Goal: Information Seeking & Learning: Learn about a topic

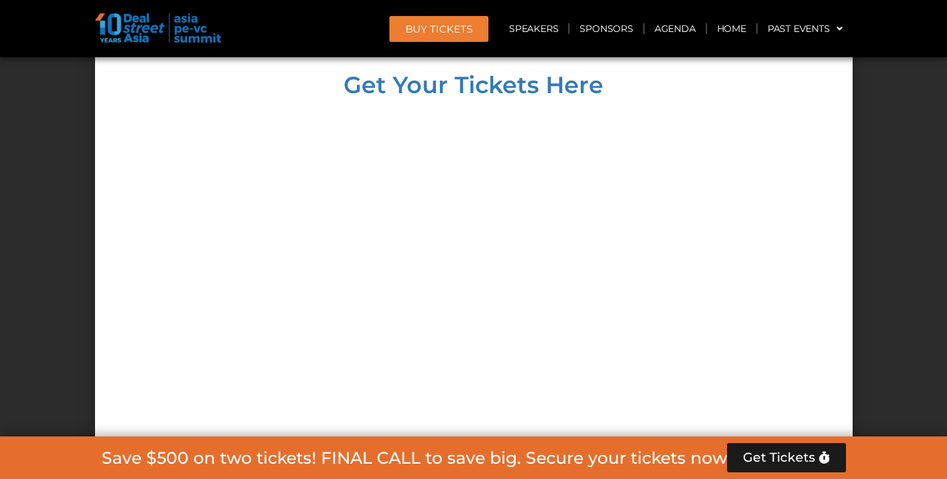
scroll to position [7827, 0]
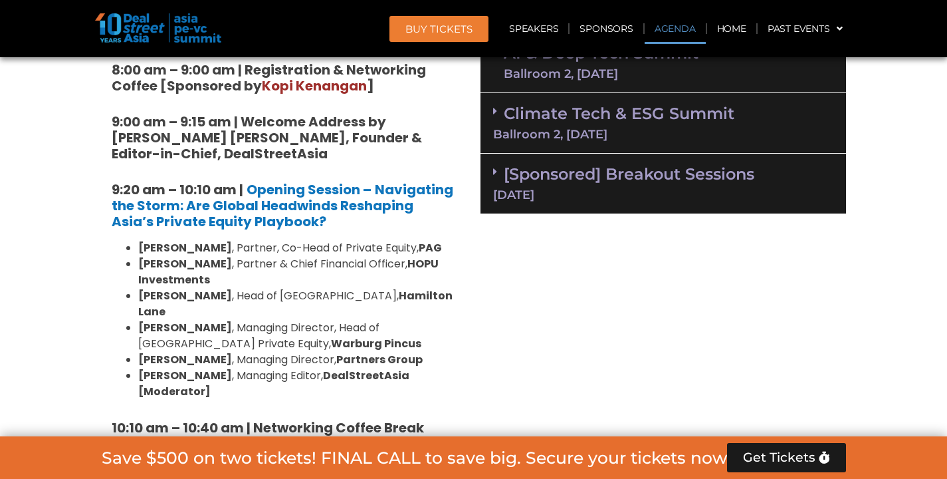
scroll to position [982, 0]
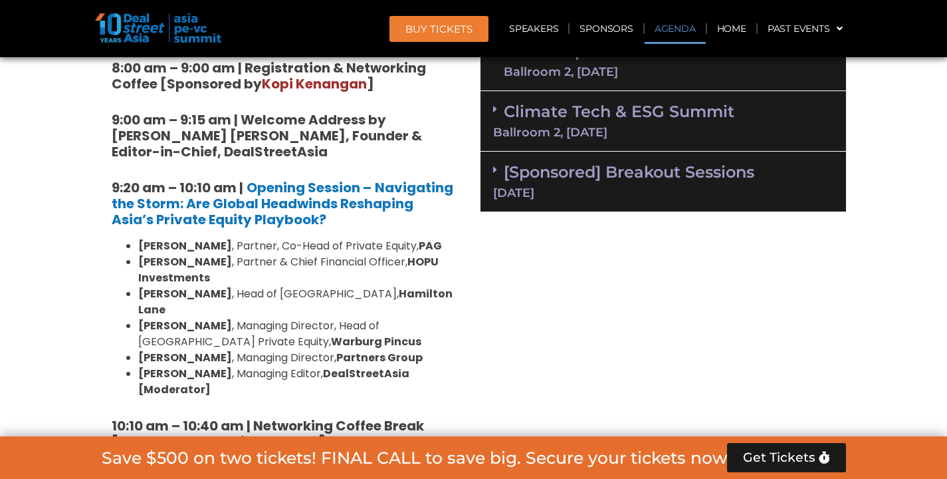
click at [617, 118] on link "Climate Tech & ESG Summit Ballroom 2, [DATE]" at bounding box center [663, 120] width 340 height 37
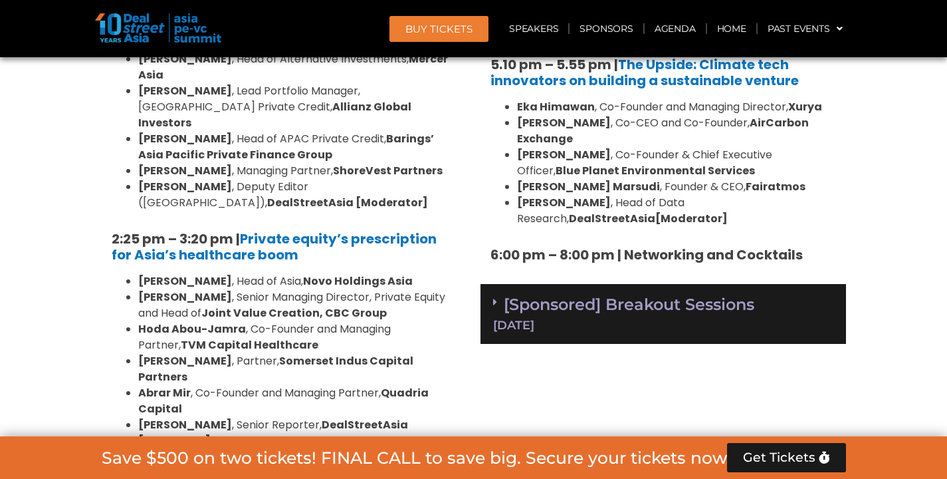
scroll to position [2018, 0]
click at [703, 318] on div "[DATE]" at bounding box center [663, 324] width 340 height 12
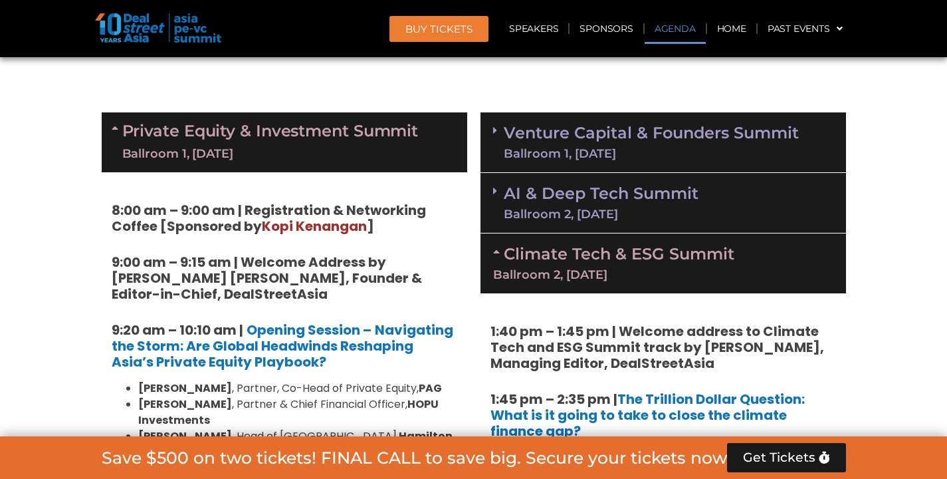
scroll to position [825, 0]
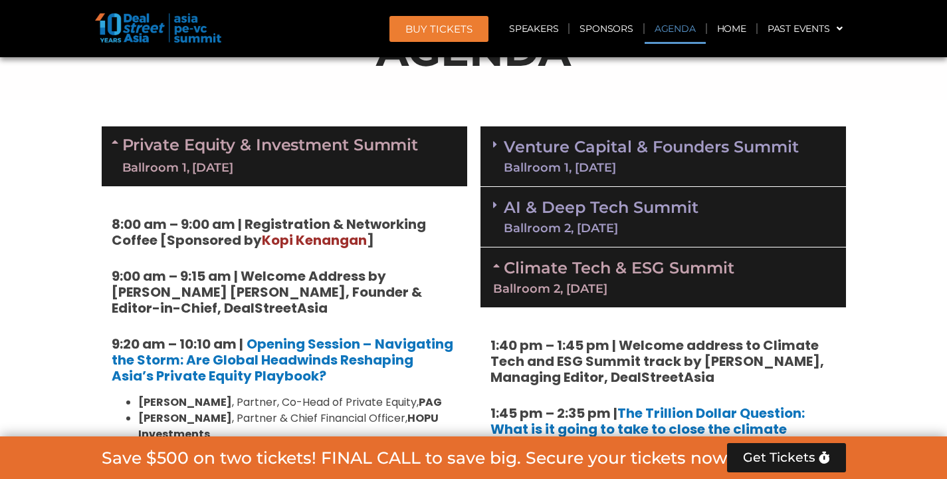
click at [643, 163] on div "Ballroom 1, [DATE]" at bounding box center [651, 168] width 295 height 12
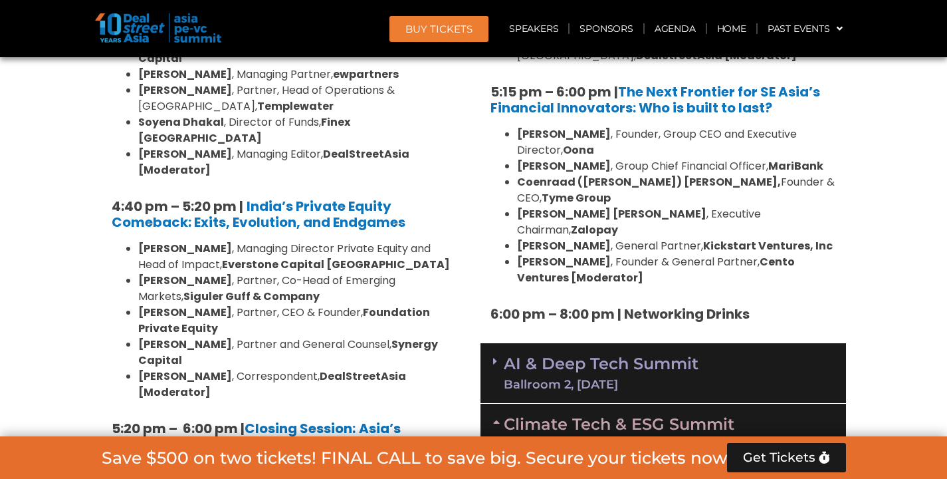
scroll to position [2571, 0]
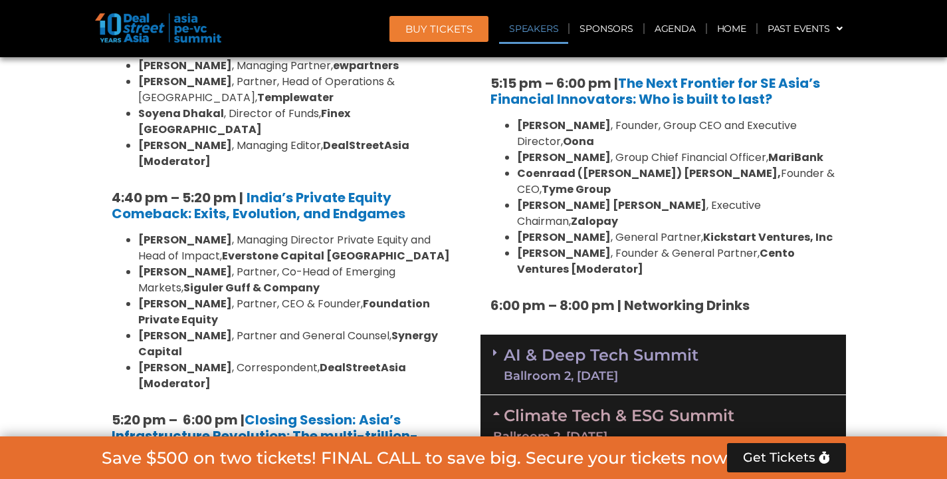
click at [555, 28] on link "Speakers" at bounding box center [533, 28] width 69 height 31
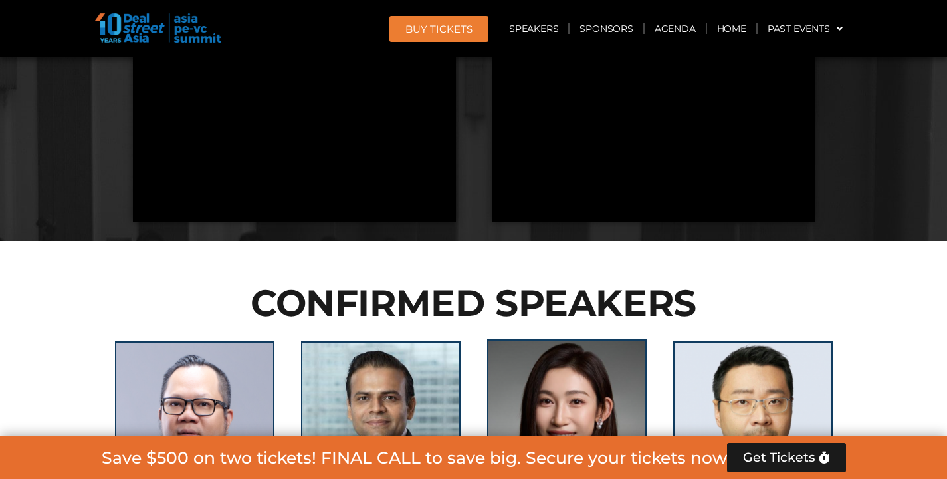
scroll to position [6399, 0]
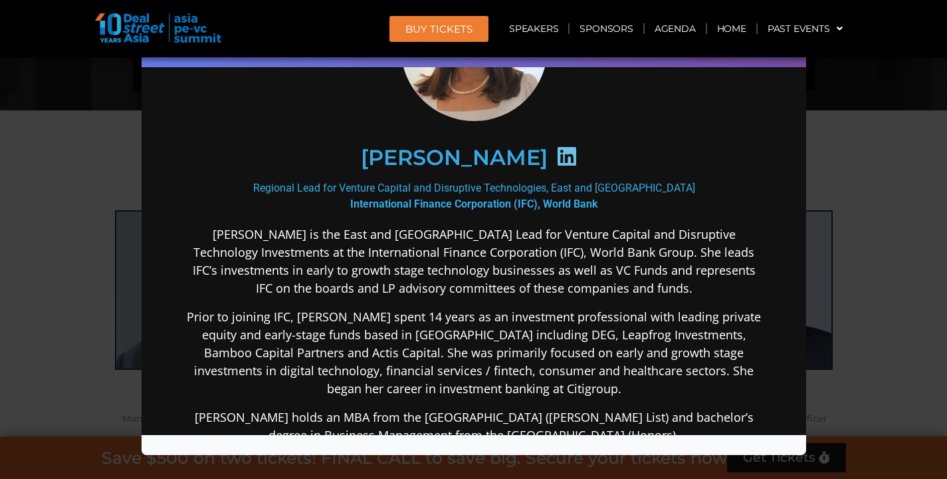
scroll to position [0, 0]
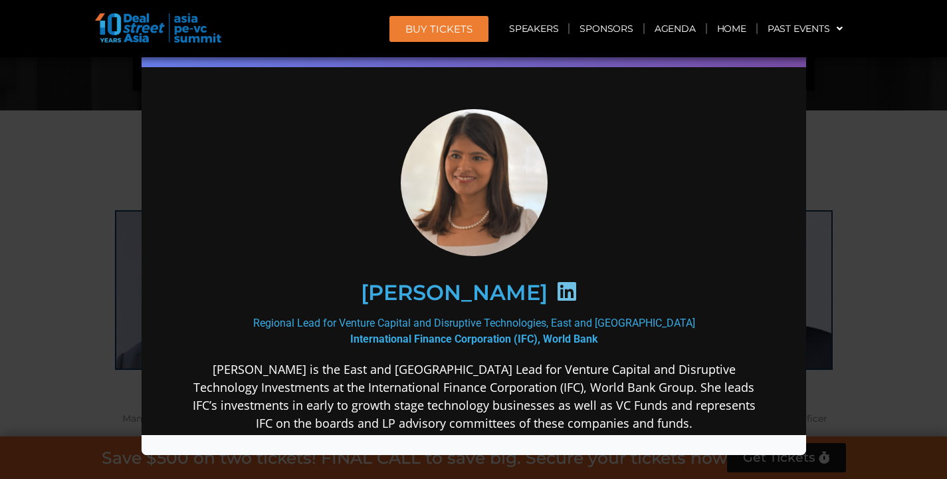
click at [855, 195] on div "Speaker Profile ×" at bounding box center [473, 239] width 947 height 479
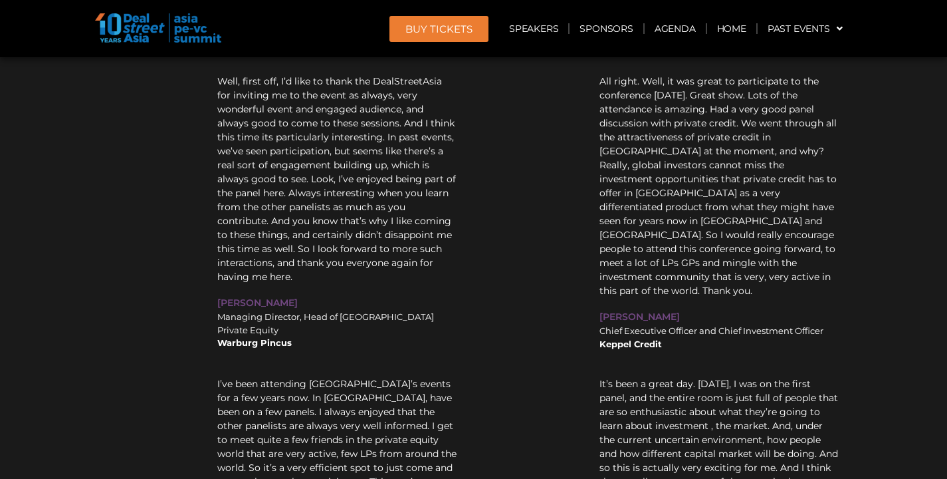
scroll to position [1849, 0]
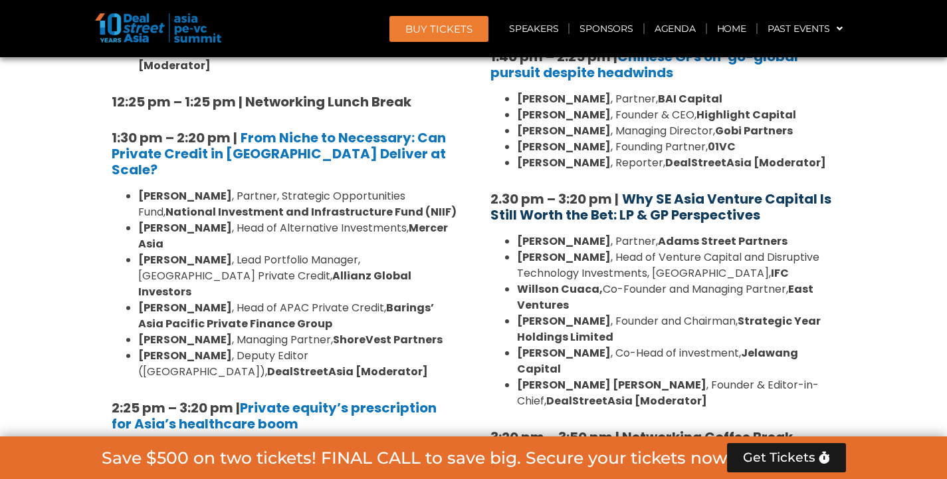
click at [641, 189] on b "Why SE Asia Venture Capital Is Still Worth the Bet: LP & GP Perspectives" at bounding box center [660, 206] width 341 height 35
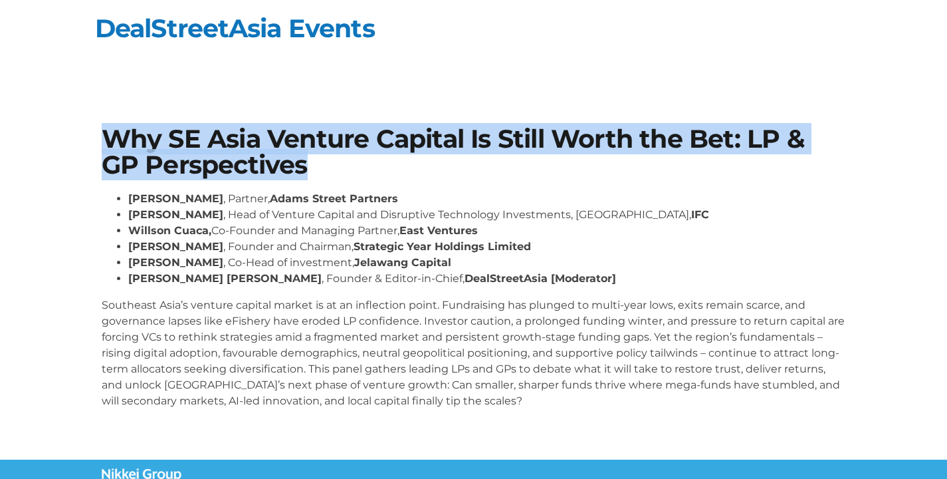
drag, startPoint x: 307, startPoint y: 169, endPoint x: 107, endPoint y: 148, distance: 201.2
click at [107, 148] on h1 "Why SE Asia Venture Capital Is Still Worth the Bet: LP & GP Perspectives" at bounding box center [474, 151] width 744 height 51
copy h1 "Why SE Asia Venture Capital Is Still Worth the Bet: LP & GP Perspectives"
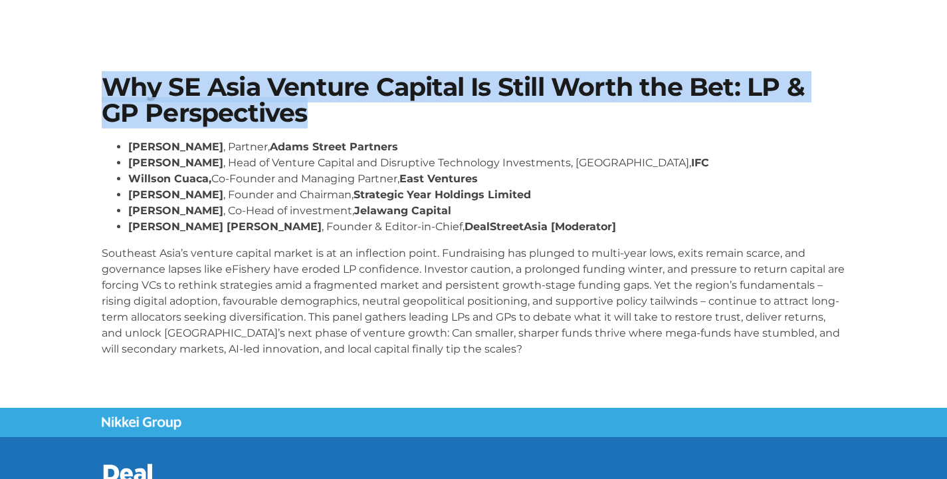
scroll to position [53, 0]
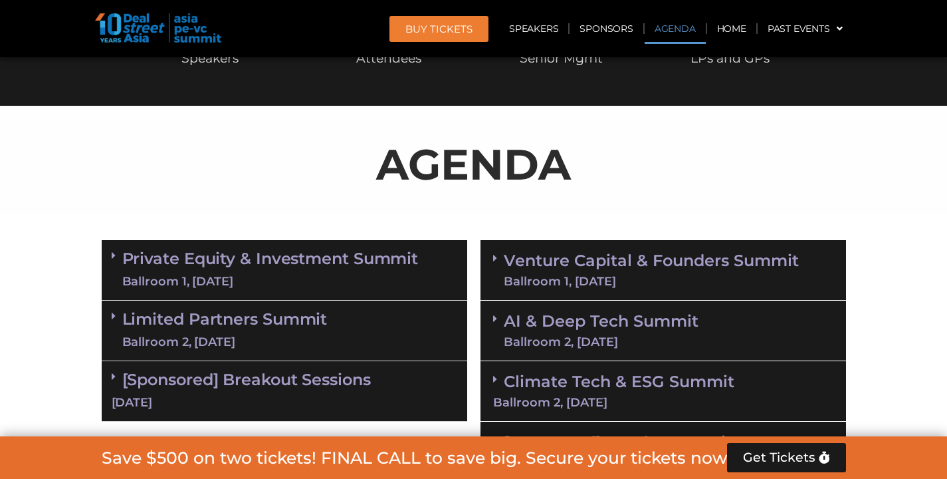
scroll to position [774, 0]
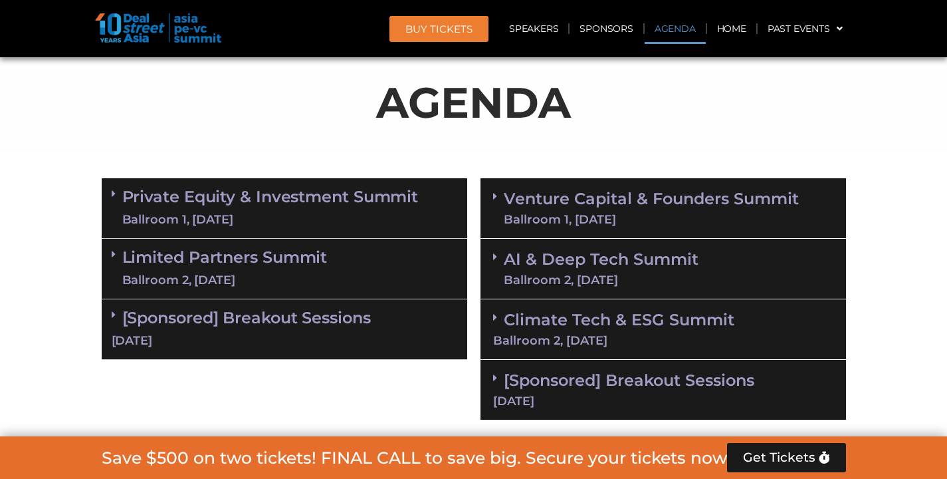
click at [522, 222] on div "Ballroom 1, [DATE]" at bounding box center [651, 219] width 295 height 12
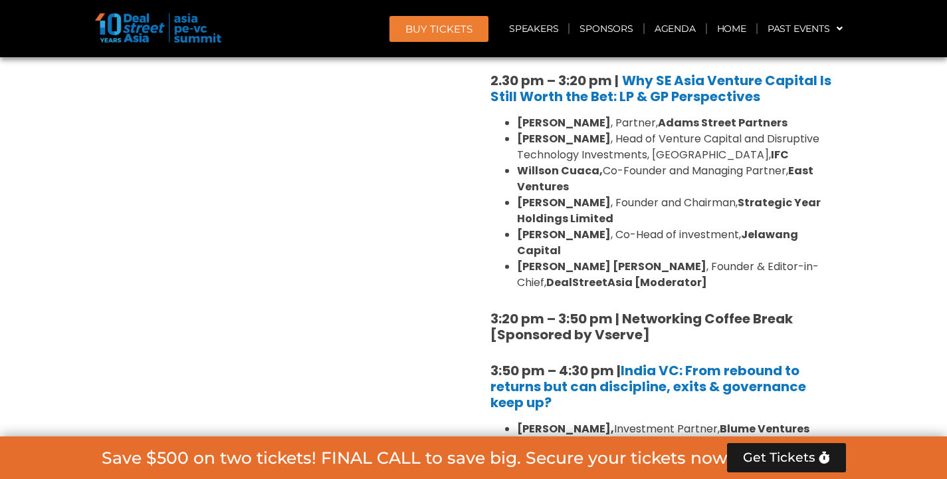
scroll to position [1997, 0]
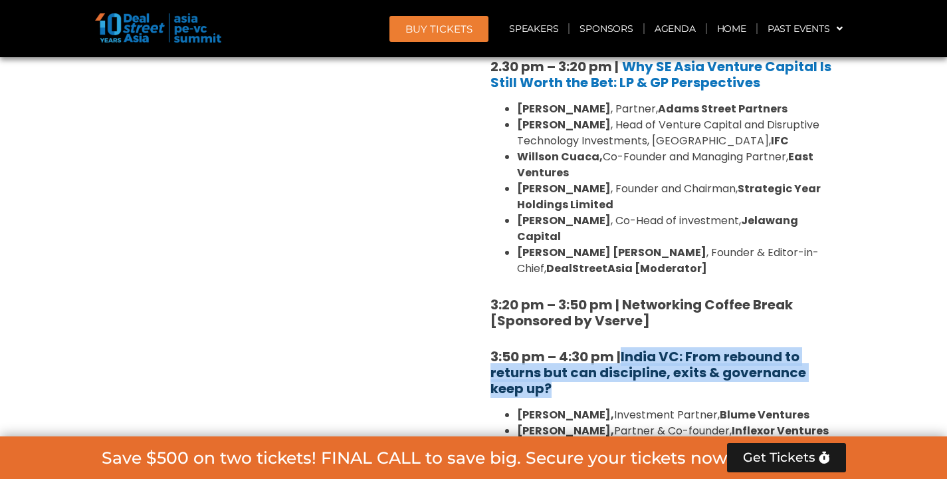
drag, startPoint x: 559, startPoint y: 343, endPoint x: 625, endPoint y: 313, distance: 72.9
click at [625, 348] on h5 "3:50 pm – 4:30 pm | [GEOGRAPHIC_DATA] VC: From rebound to returns but can disci…" at bounding box center [663, 372] width 346 height 48
copy link "India VC: From rebound to returns but can discipline, exits & governance keep u…"
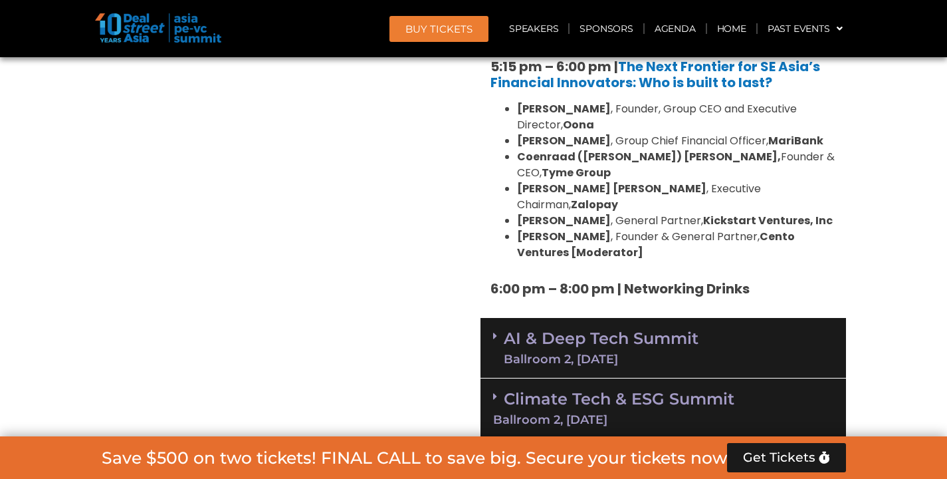
scroll to position [2663, 0]
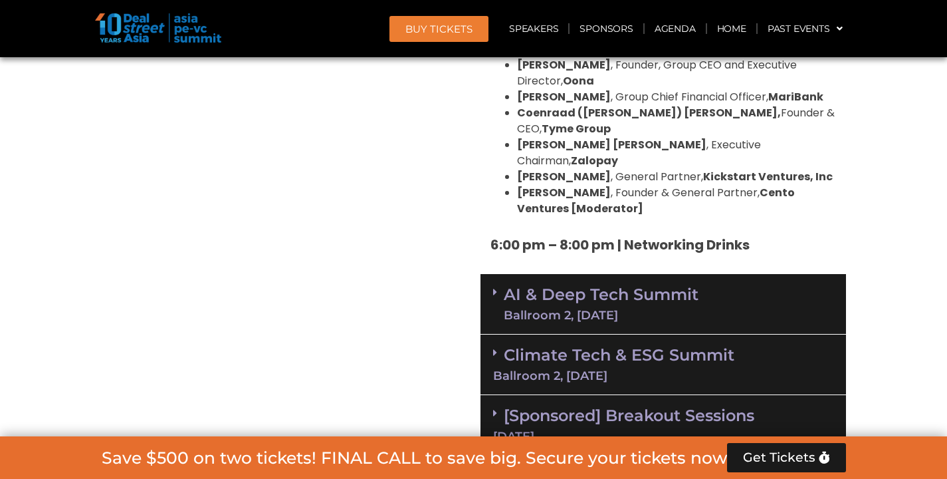
click at [542, 370] on div "Ballroom 2, [DATE]" at bounding box center [663, 376] width 340 height 12
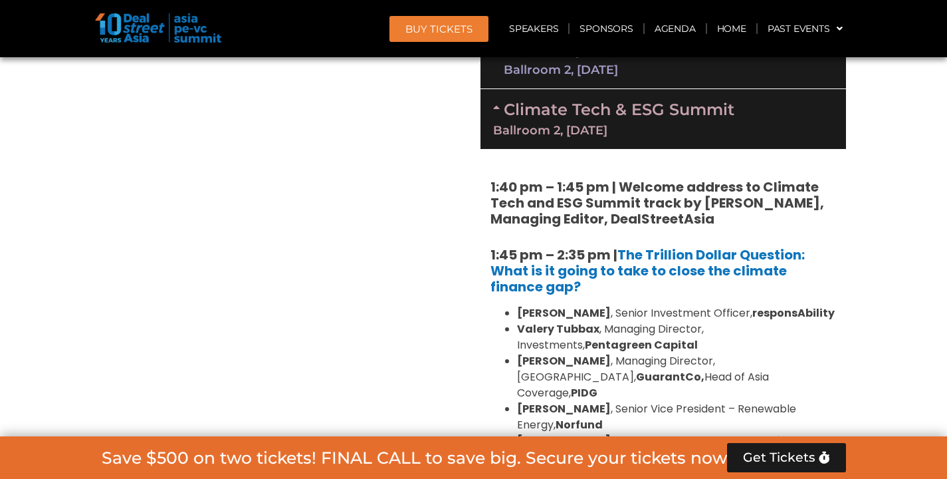
scroll to position [2916, 0]
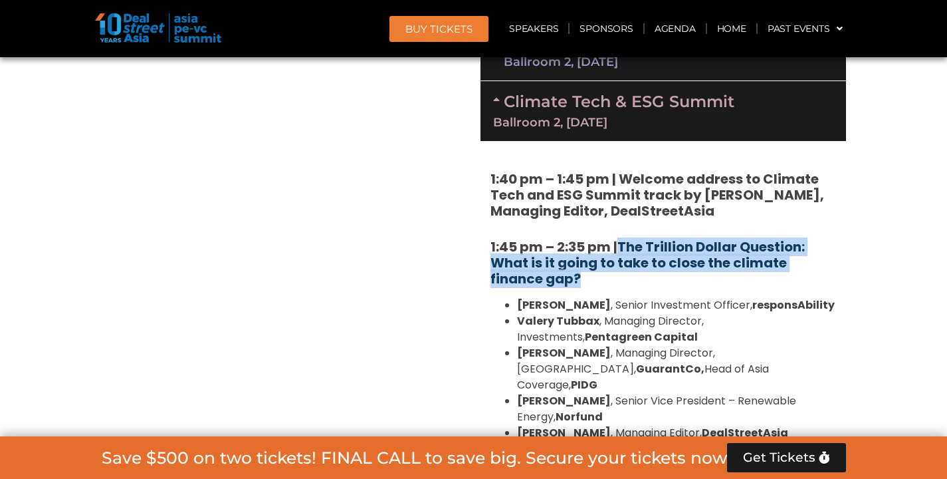
drag, startPoint x: 590, startPoint y: 183, endPoint x: 620, endPoint y: 154, distance: 42.3
click at [620, 239] on h5 "1:45 pm – 2:35 pm | The Trillion Dollar Question: What is it going to take to c…" at bounding box center [663, 263] width 346 height 48
copy link "The Trillion Dollar Question: What is it going to take to close the climate fin…"
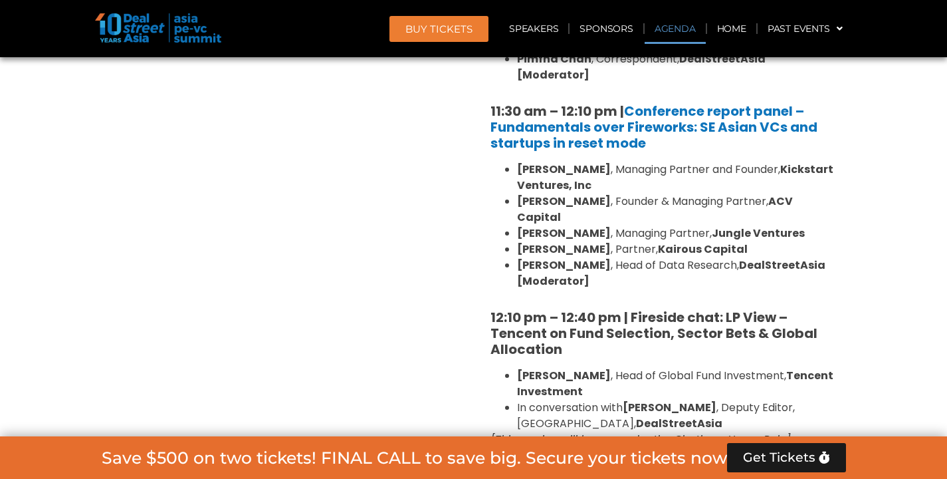
scroll to position [1098, 0]
